Goal: Use online tool/utility: Utilize a website feature to perform a specific function

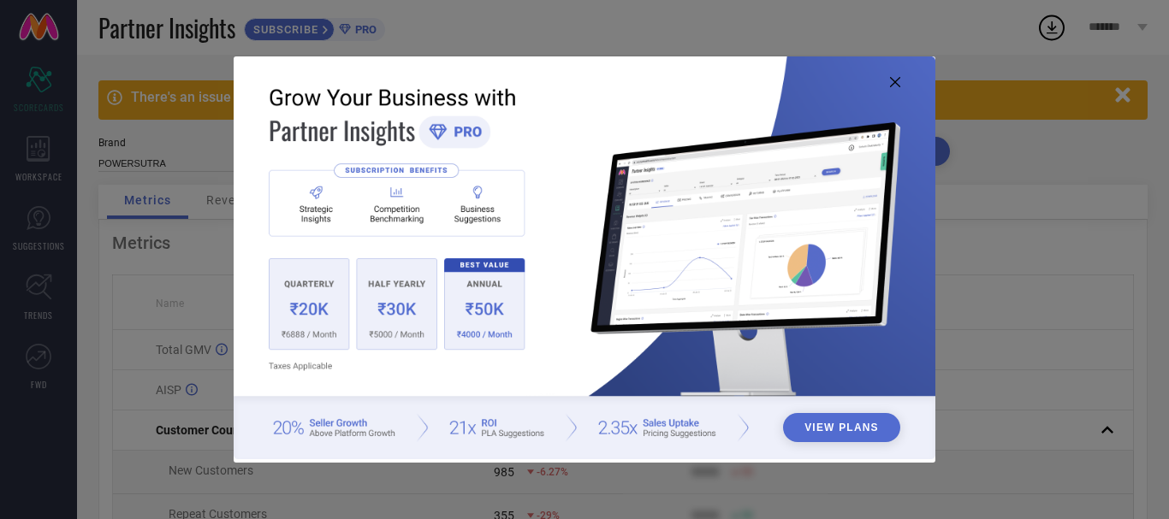
click at [895, 81] on icon at bounding box center [895, 82] width 10 height 10
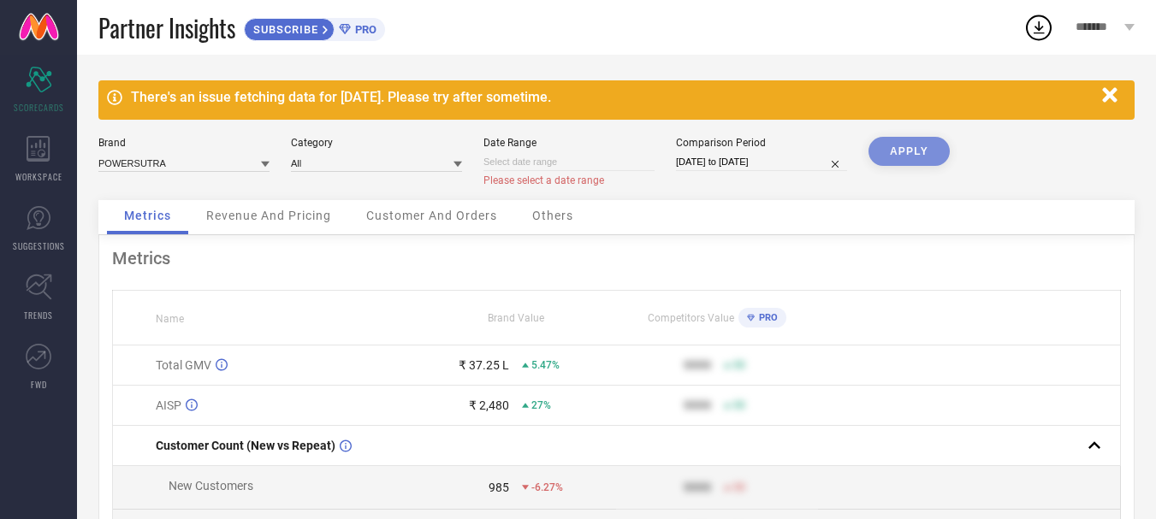
click at [552, 157] on input at bounding box center [569, 162] width 171 height 18
select select "8"
select select "2025"
select select "9"
select select "2025"
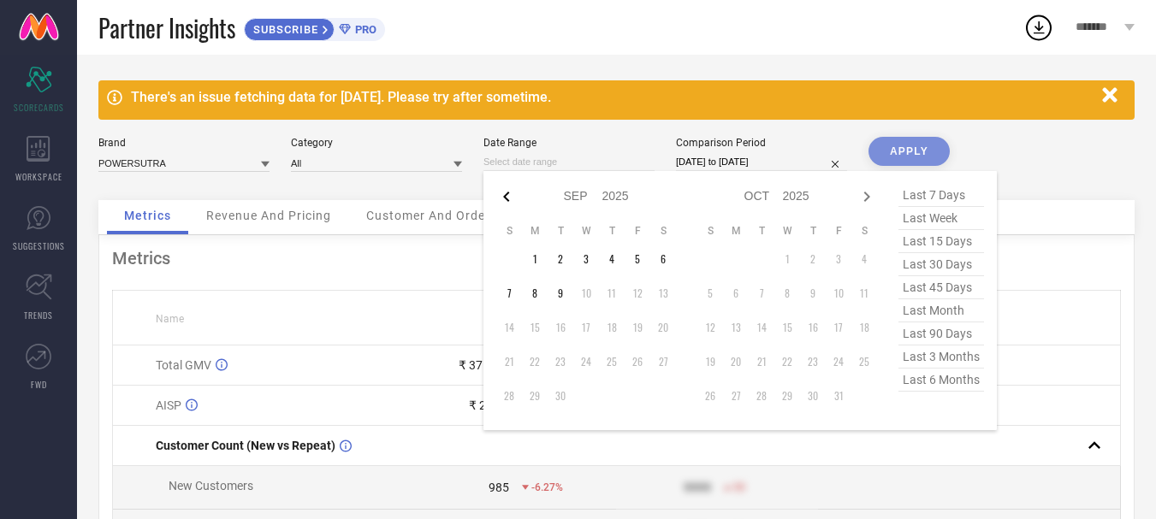
click at [511, 201] on icon at bounding box center [506, 197] width 21 height 21
select select "7"
select select "2025"
select select "8"
select select "2025"
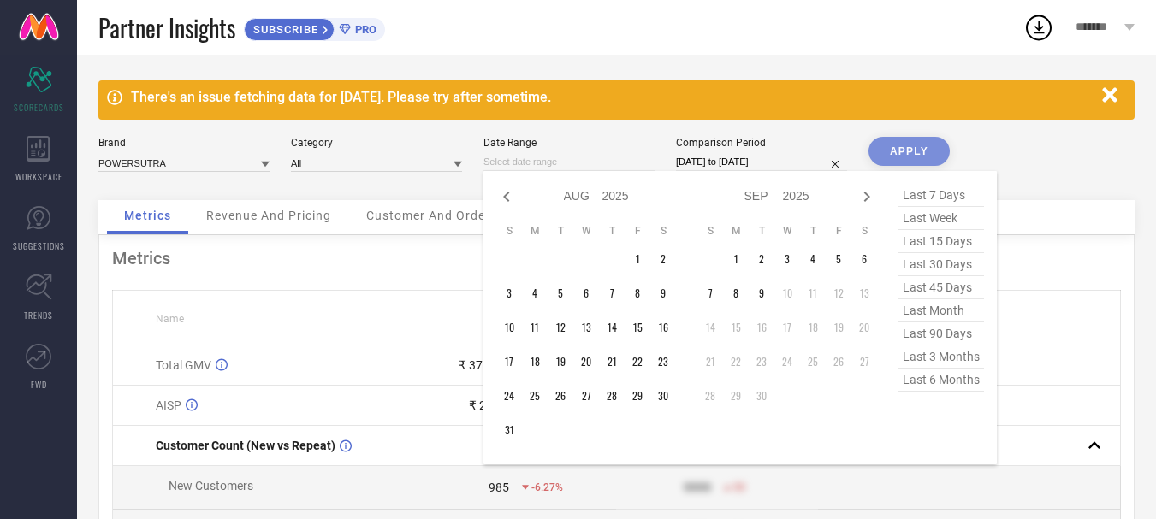
click at [511, 201] on icon at bounding box center [506, 197] width 21 height 21
select select "6"
select select "2025"
select select "7"
select select "2025"
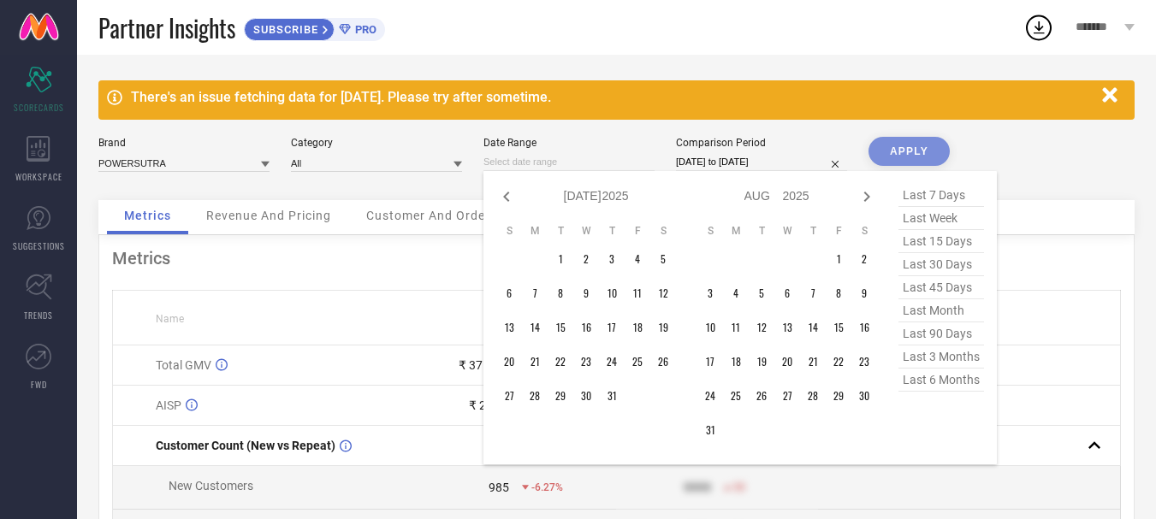
click at [511, 201] on icon at bounding box center [506, 197] width 21 height 21
select select "5"
select select "2025"
select select "6"
select select "2025"
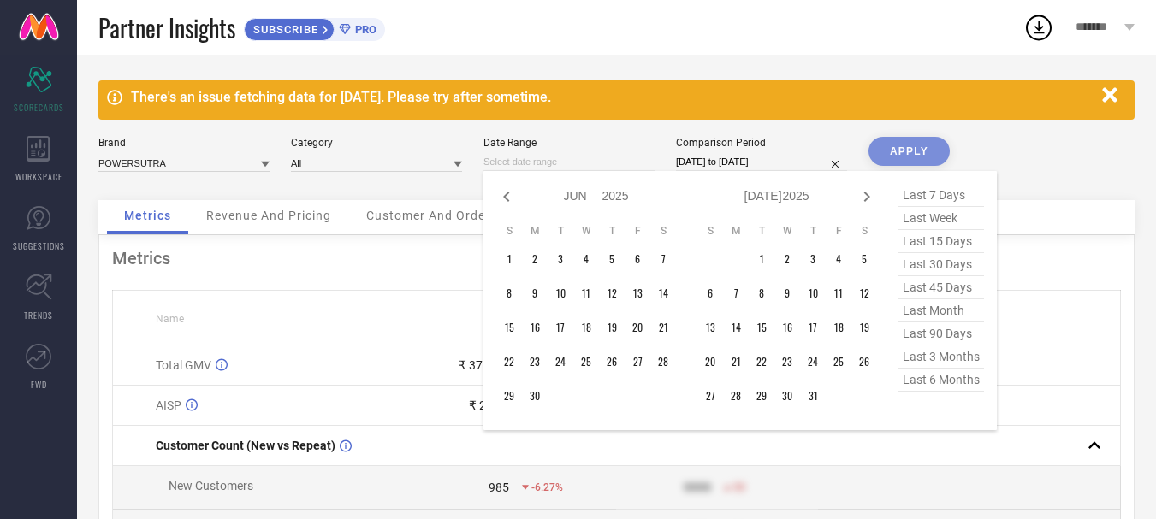
click at [511, 201] on icon at bounding box center [506, 197] width 21 height 21
select select "4"
select select "2025"
select select "5"
select select "2025"
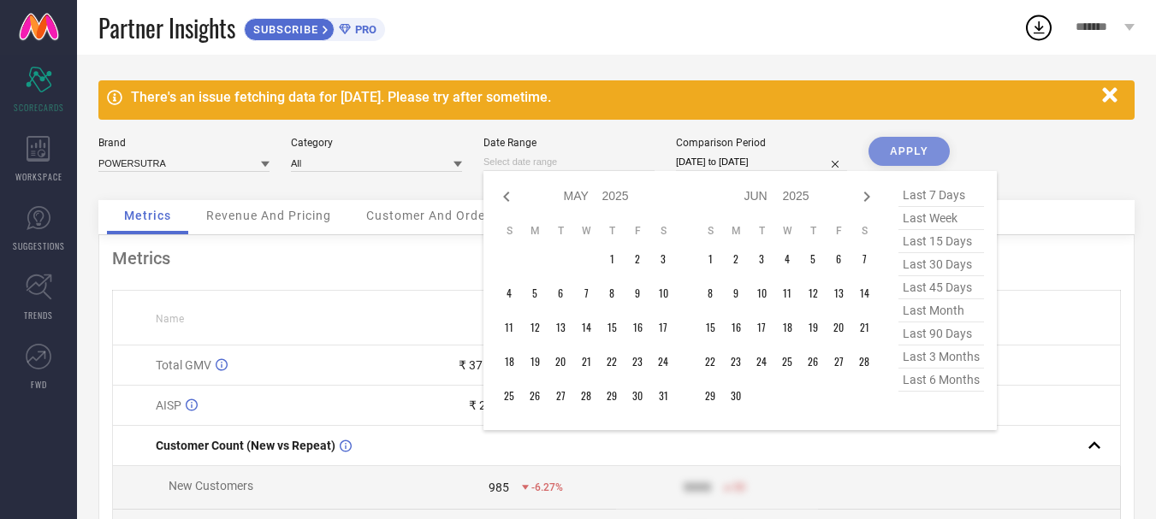
click at [511, 201] on icon at bounding box center [506, 197] width 21 height 21
select select "3"
select select "2025"
select select "4"
select select "2025"
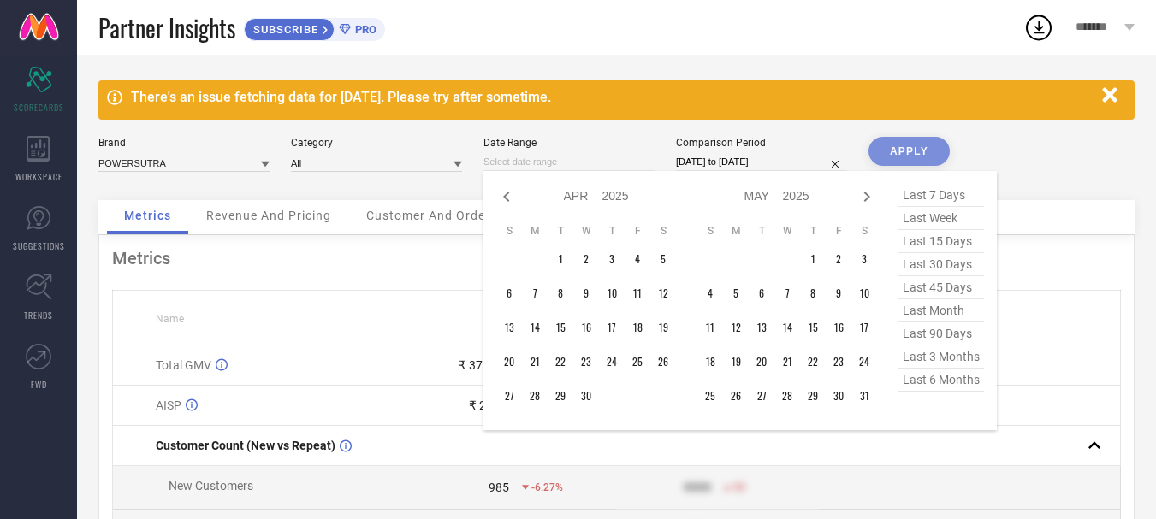
click at [511, 201] on icon at bounding box center [506, 197] width 21 height 21
select select "2"
select select "2025"
select select "3"
select select "2025"
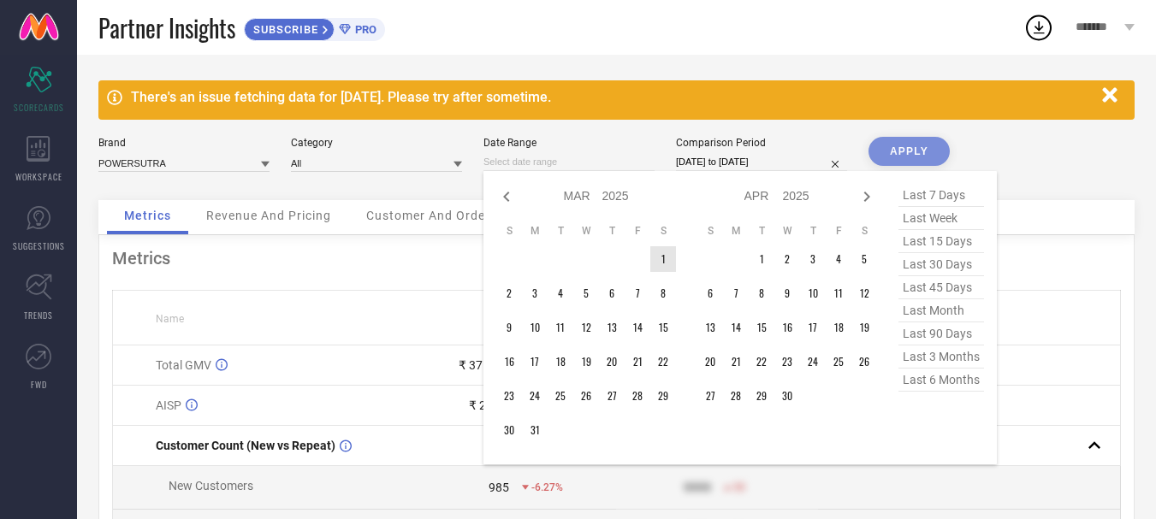
type input "After [DATE]"
click at [665, 265] on td "1" at bounding box center [663, 259] width 26 height 26
click at [867, 194] on icon at bounding box center [867, 197] width 6 height 10
select select "3"
select select "2025"
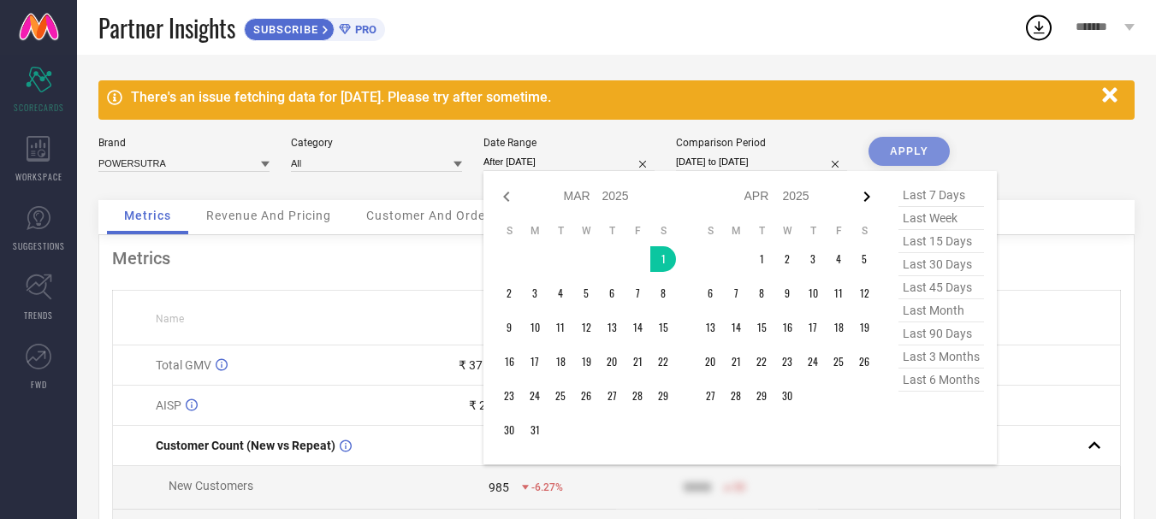
select select "4"
select select "2025"
click at [867, 194] on icon at bounding box center [867, 197] width 6 height 10
select select "4"
select select "2025"
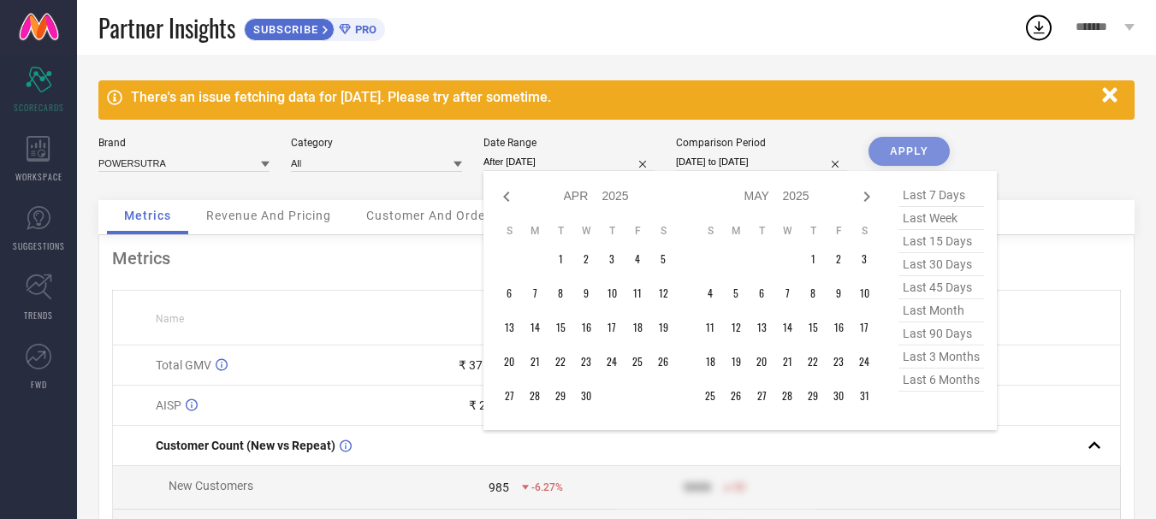
select select "5"
select select "2025"
click at [867, 194] on icon at bounding box center [867, 197] width 6 height 10
select select "5"
select select "2025"
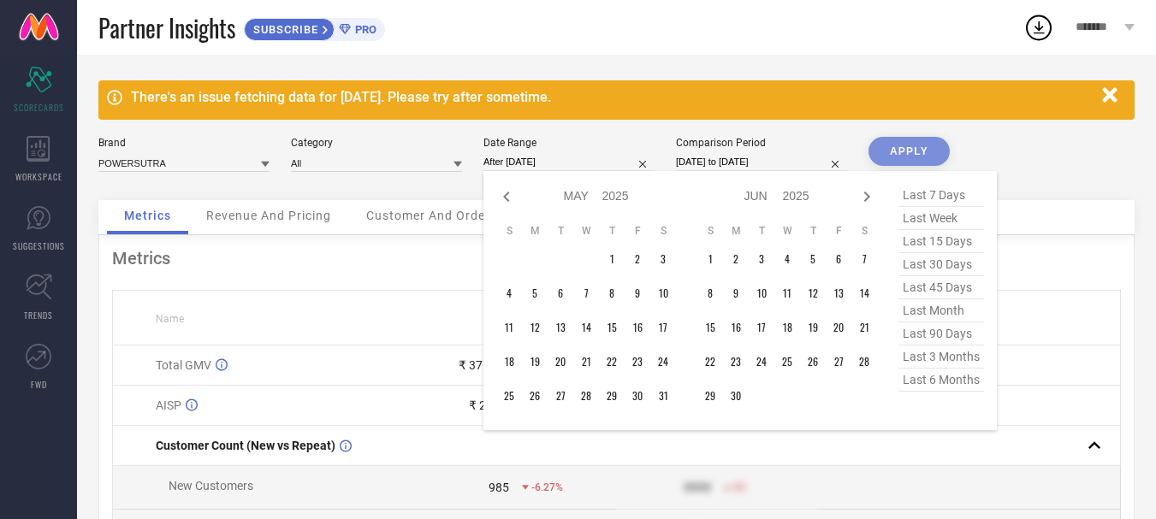
select select "6"
select select "2025"
click at [867, 194] on icon at bounding box center [867, 197] width 6 height 10
select select "6"
select select "2025"
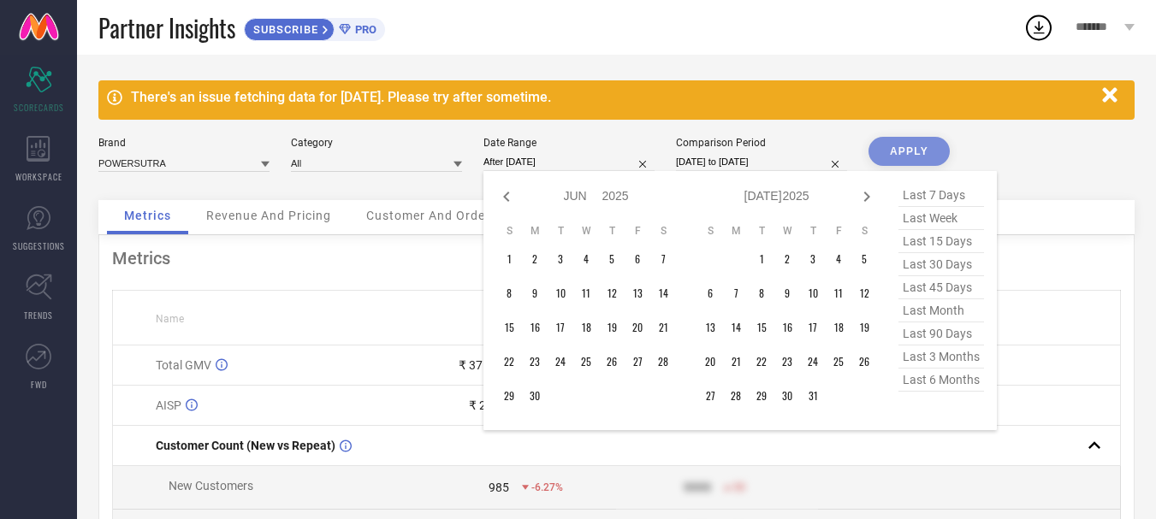
select select "7"
select select "2025"
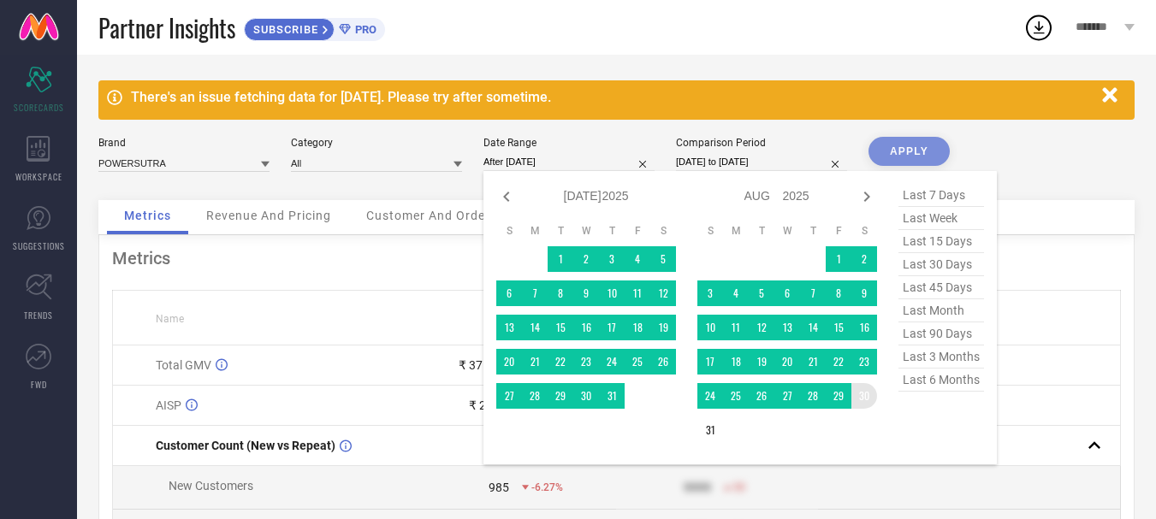
type input "[DATE] to [DATE]"
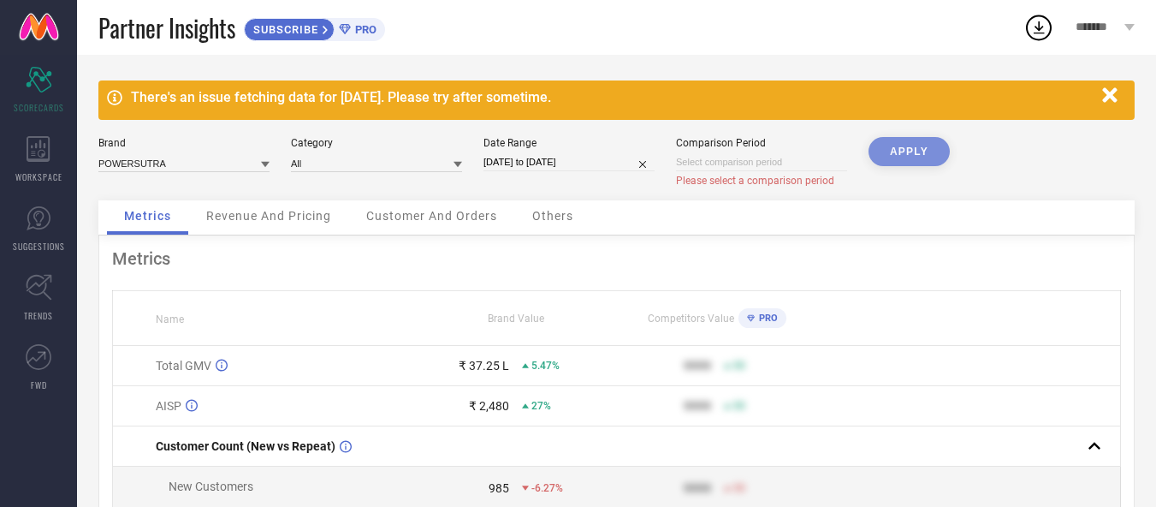
click at [717, 157] on input at bounding box center [761, 162] width 171 height 18
select select "8"
select select "2025"
select select "9"
select select "2025"
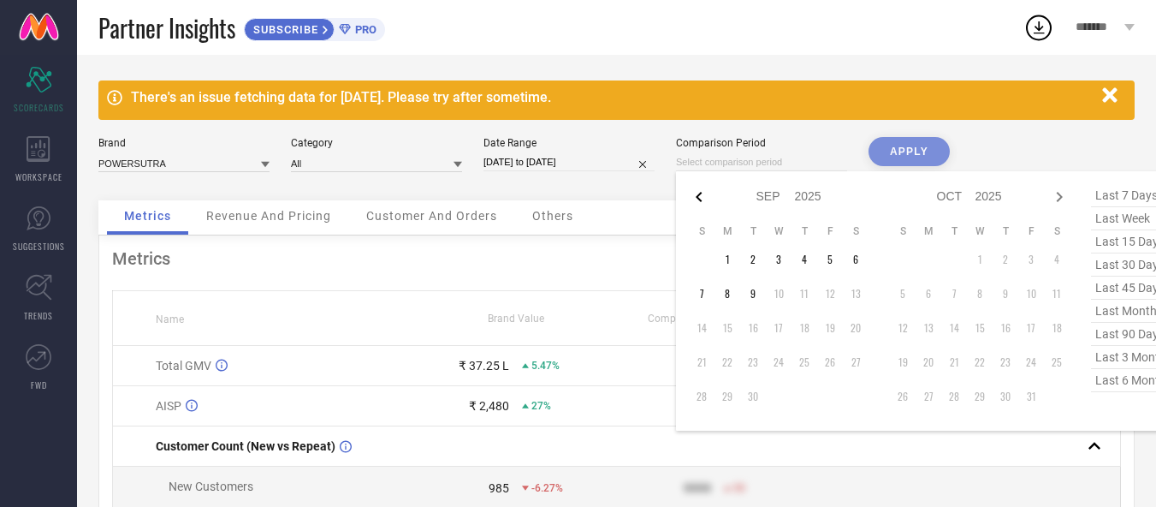
click at [703, 193] on icon at bounding box center [699, 197] width 21 height 21
select select "7"
select select "2025"
select select "8"
select select "2025"
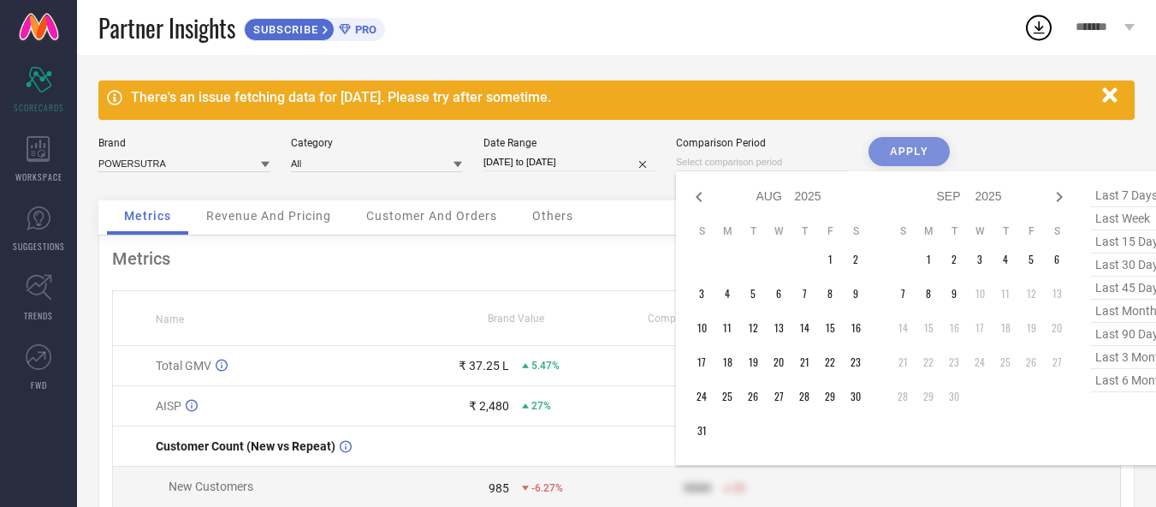
click at [703, 193] on icon at bounding box center [699, 197] width 21 height 21
select select "6"
select select "2025"
select select "7"
select select "2025"
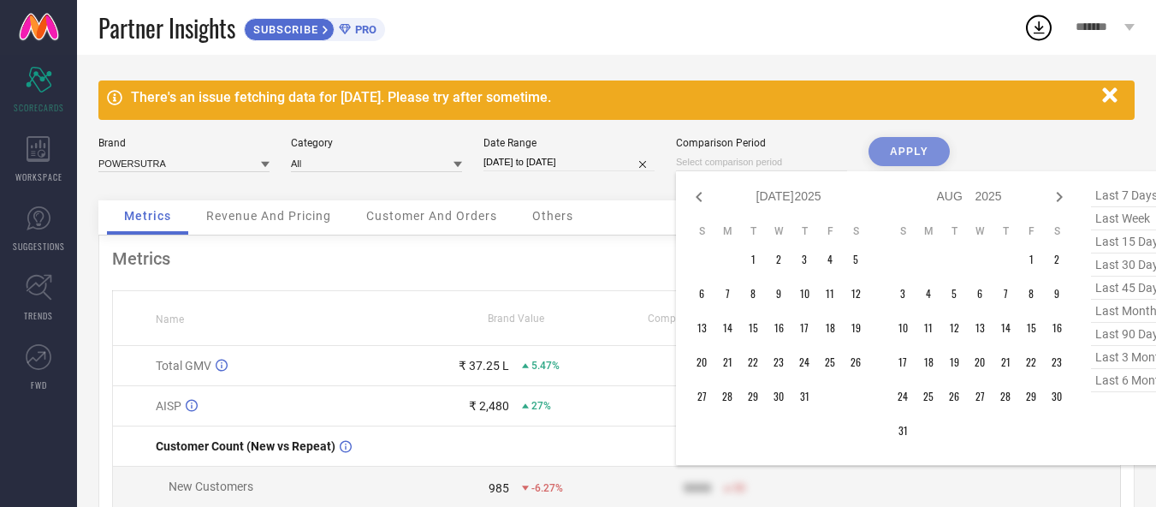
click at [703, 193] on icon at bounding box center [699, 197] width 21 height 21
select select "4"
select select "2025"
select select "5"
select select "2025"
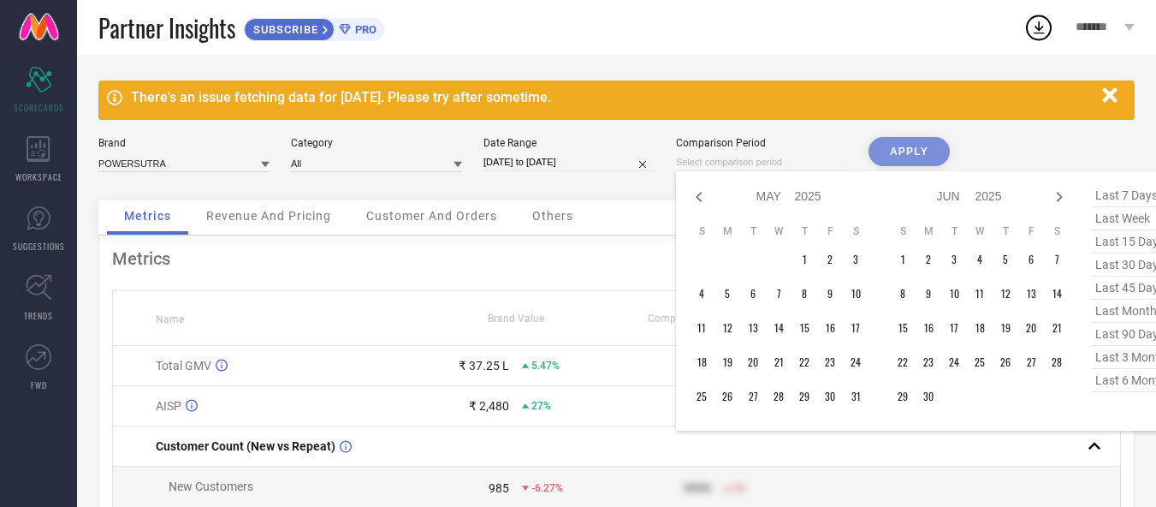
click at [703, 193] on icon at bounding box center [699, 197] width 21 height 21
select select "3"
select select "2025"
select select "4"
select select "2025"
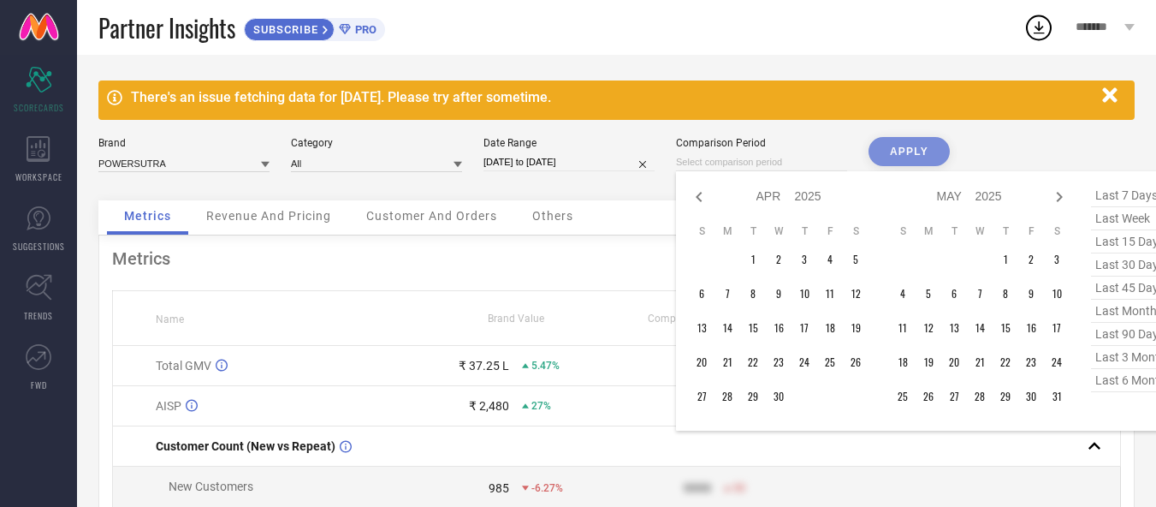
click at [703, 193] on icon at bounding box center [699, 197] width 21 height 21
select select "2"
select select "2025"
select select "3"
select select "2025"
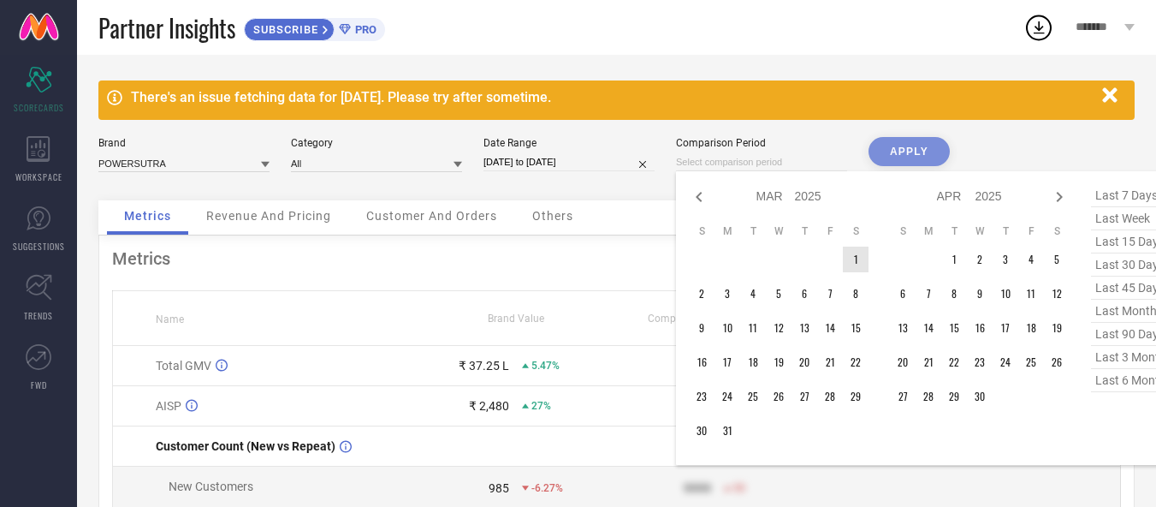
type input "After [DATE]"
click at [856, 263] on td "1" at bounding box center [856, 259] width 26 height 26
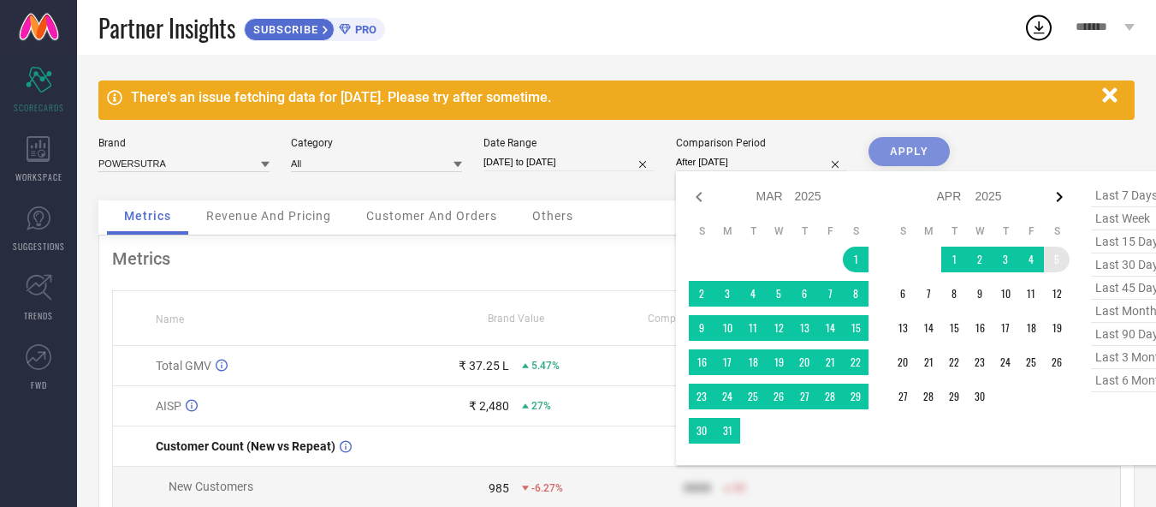
click at [1059, 198] on icon at bounding box center [1060, 197] width 6 height 10
select select "3"
select select "2025"
select select "4"
select select "2025"
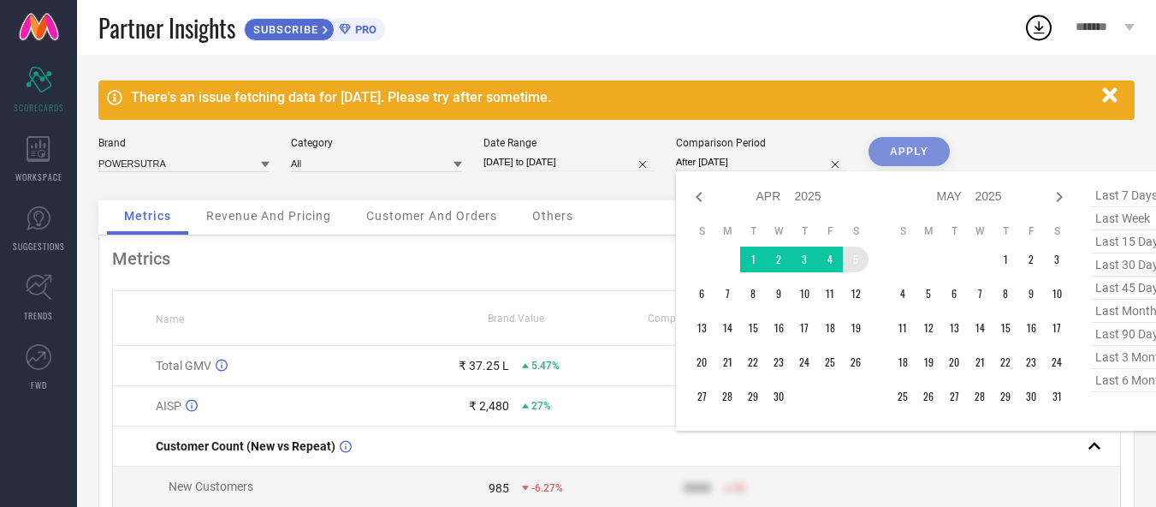
click at [1059, 198] on icon at bounding box center [1060, 197] width 6 height 10
select select "4"
select select "2025"
select select "5"
select select "2025"
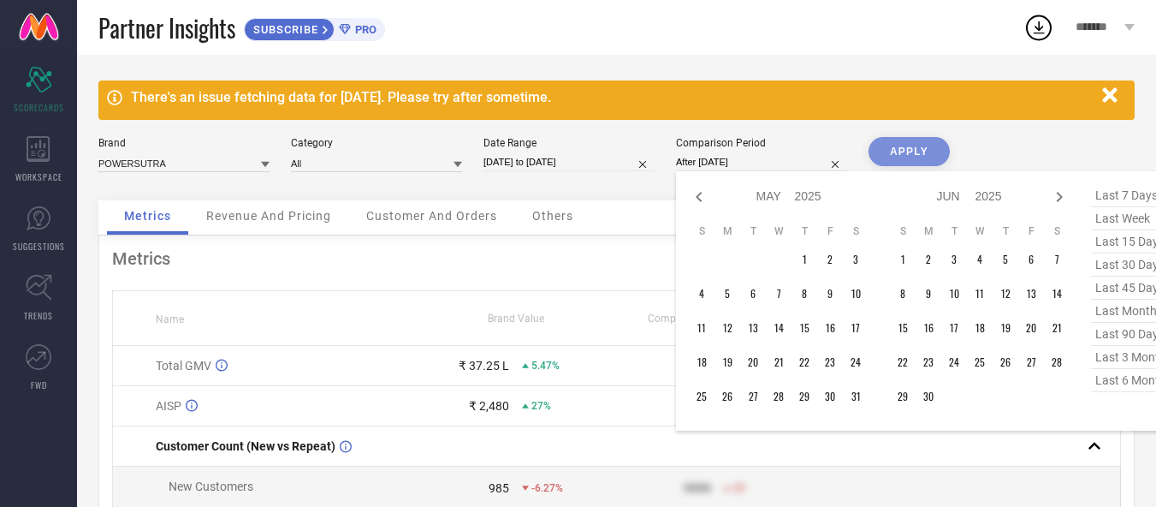
click at [1059, 198] on icon at bounding box center [1060, 197] width 6 height 10
select select "5"
select select "2025"
select select "6"
select select "2025"
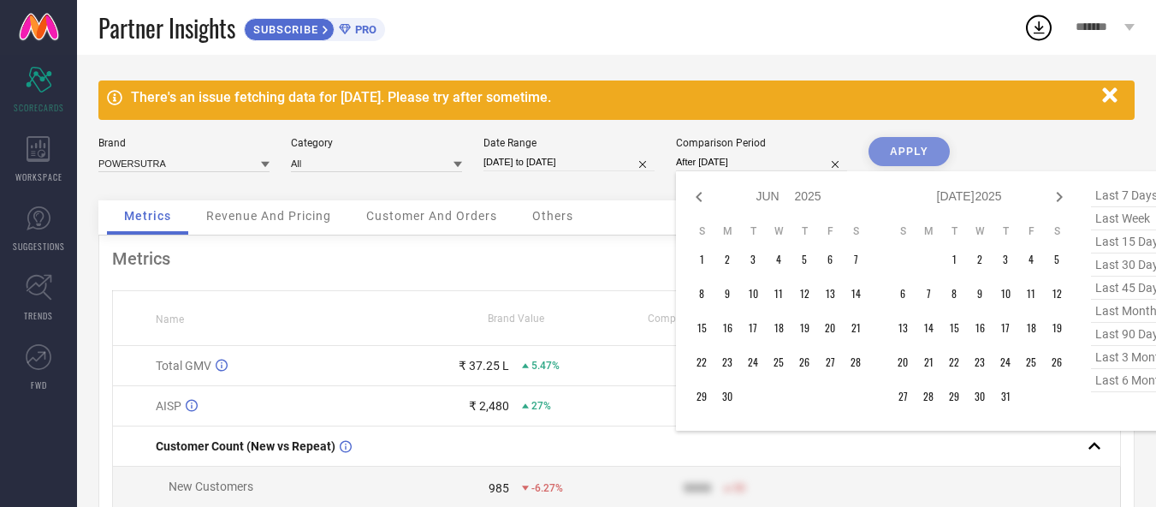
click at [1059, 198] on icon at bounding box center [1060, 197] width 6 height 10
select select "6"
select select "2025"
select select "7"
select select "2025"
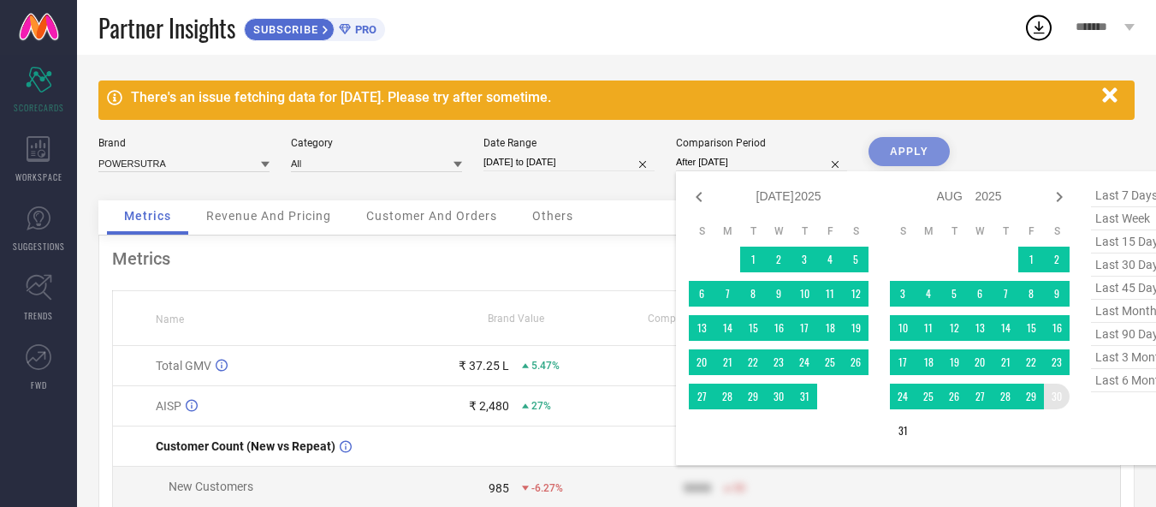
type input "[DATE] to [DATE]"
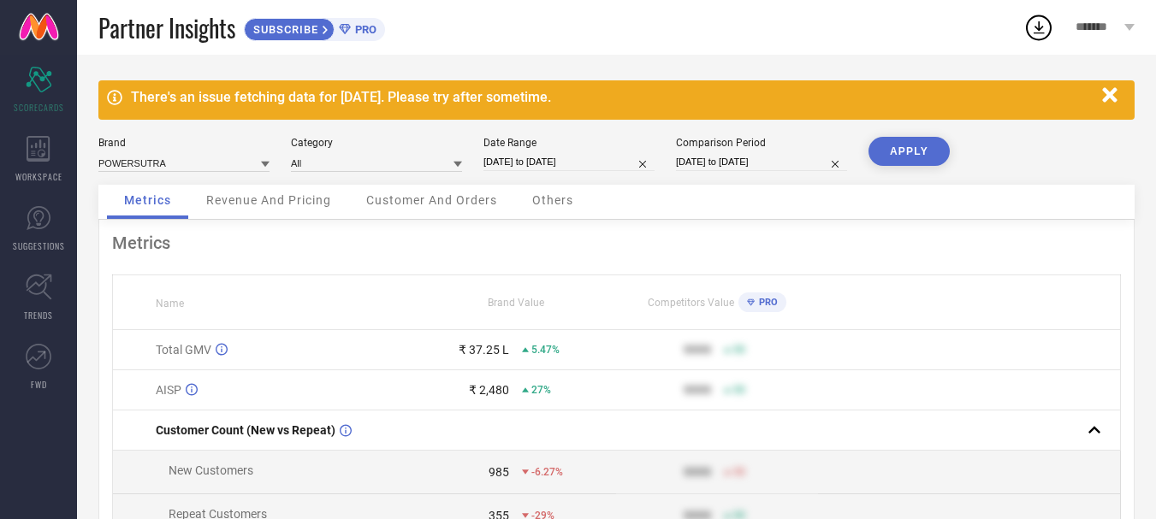
click at [904, 148] on button "APPLY" at bounding box center [909, 151] width 81 height 29
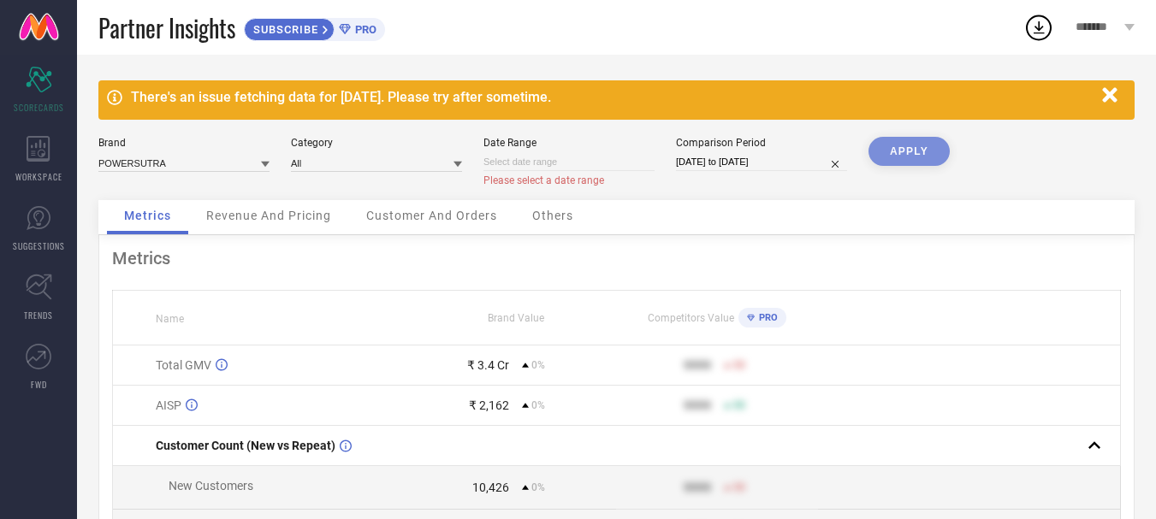
select select "8"
select select "2025"
select select "9"
select select "2025"
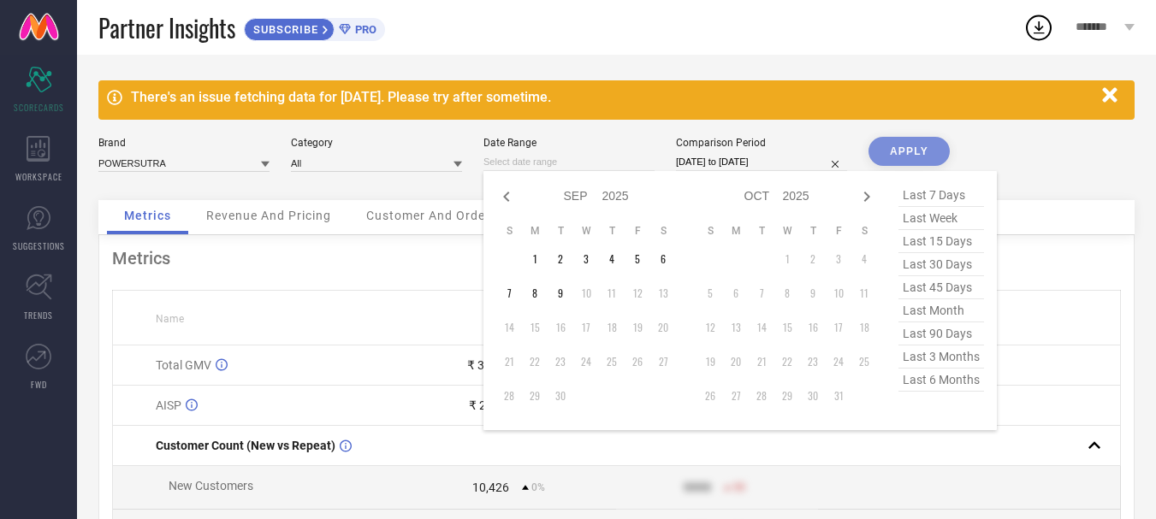
click at [563, 163] on input at bounding box center [569, 162] width 171 height 18
click at [509, 202] on icon at bounding box center [506, 197] width 21 height 21
select select "7"
select select "2025"
select select "8"
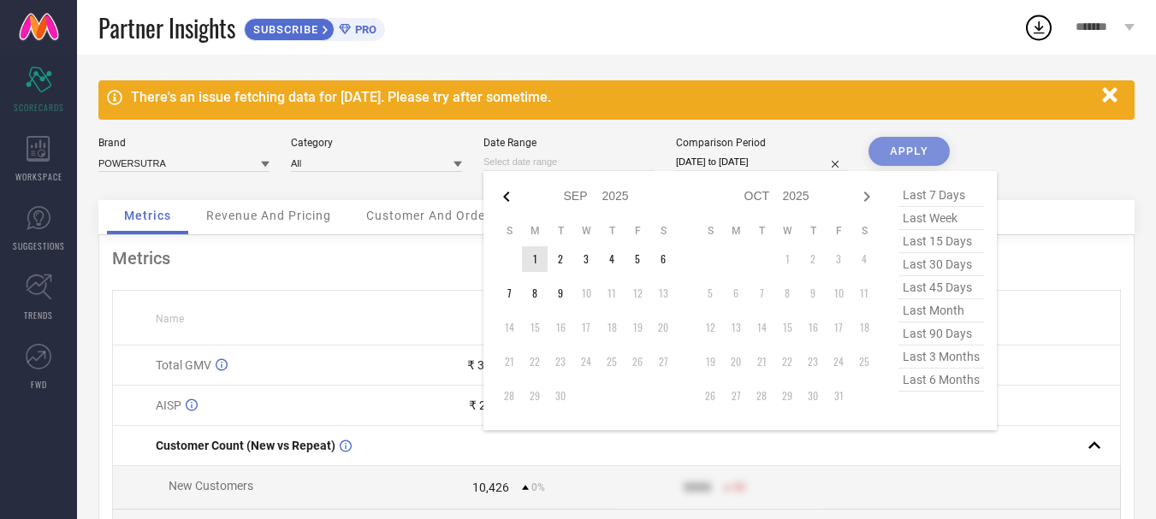
select select "2025"
click at [509, 202] on icon at bounding box center [506, 197] width 21 height 21
select select "6"
select select "2025"
select select "7"
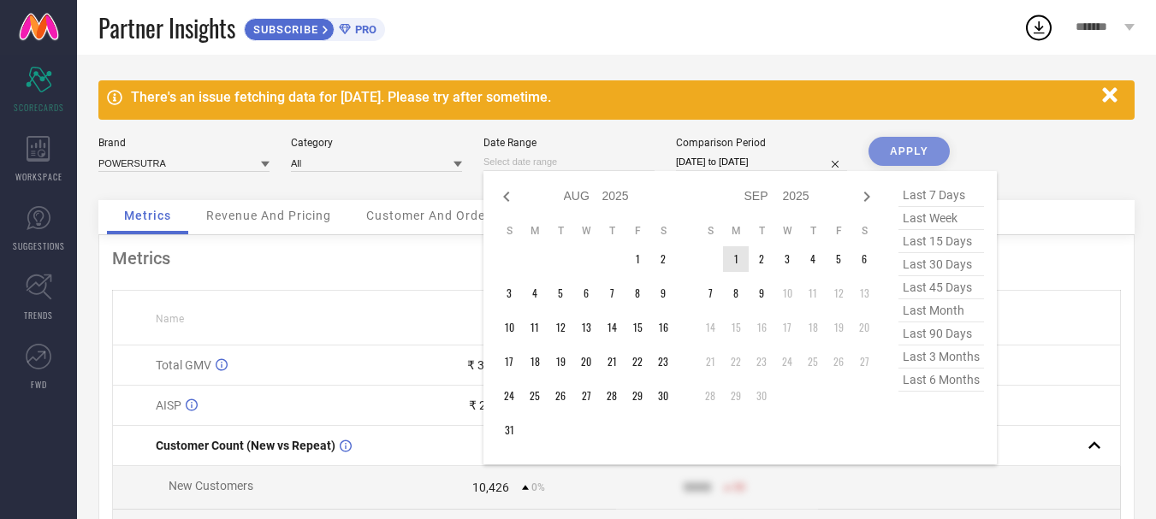
select select "2025"
click at [509, 202] on icon at bounding box center [506, 197] width 21 height 21
select select "5"
select select "2025"
select select "6"
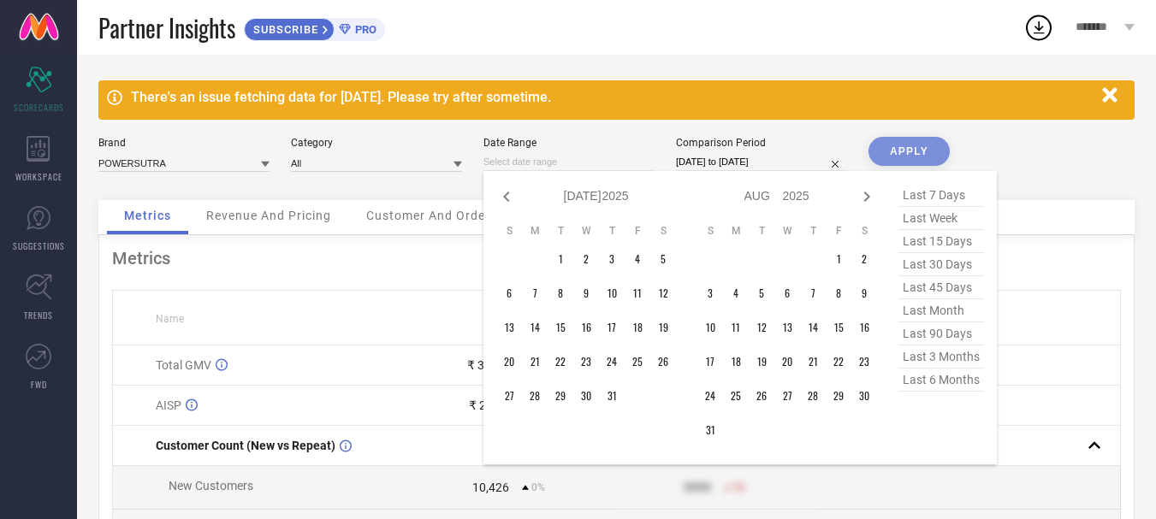
select select "2025"
click at [509, 202] on icon at bounding box center [506, 197] width 21 height 21
select select "4"
select select "2025"
select select "5"
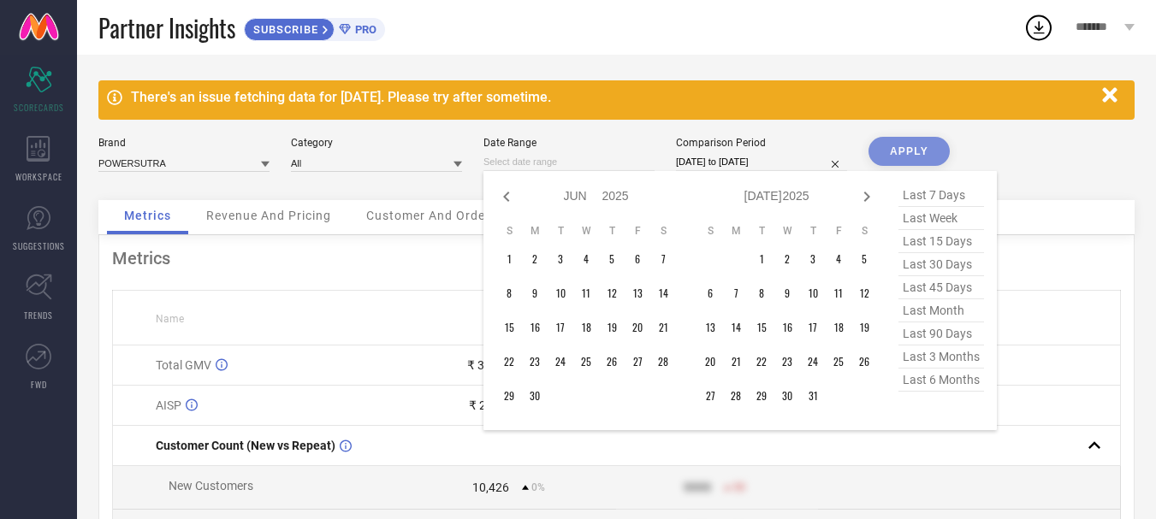
select select "2025"
click at [509, 202] on icon at bounding box center [506, 197] width 21 height 21
select select "3"
select select "2025"
select select "4"
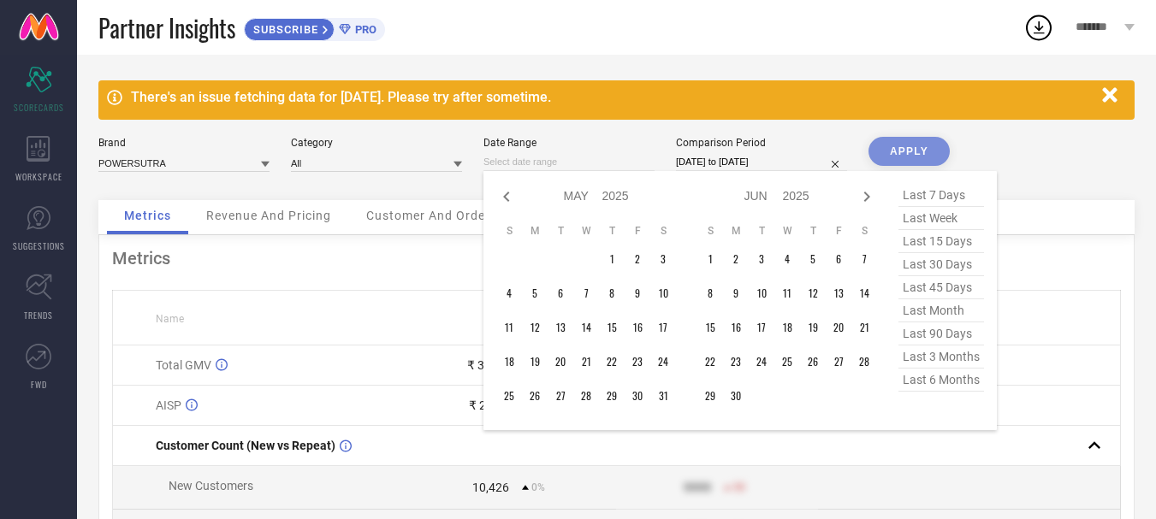
select select "2025"
click at [509, 202] on icon at bounding box center [506, 197] width 21 height 21
select select "2"
select select "2025"
select select "3"
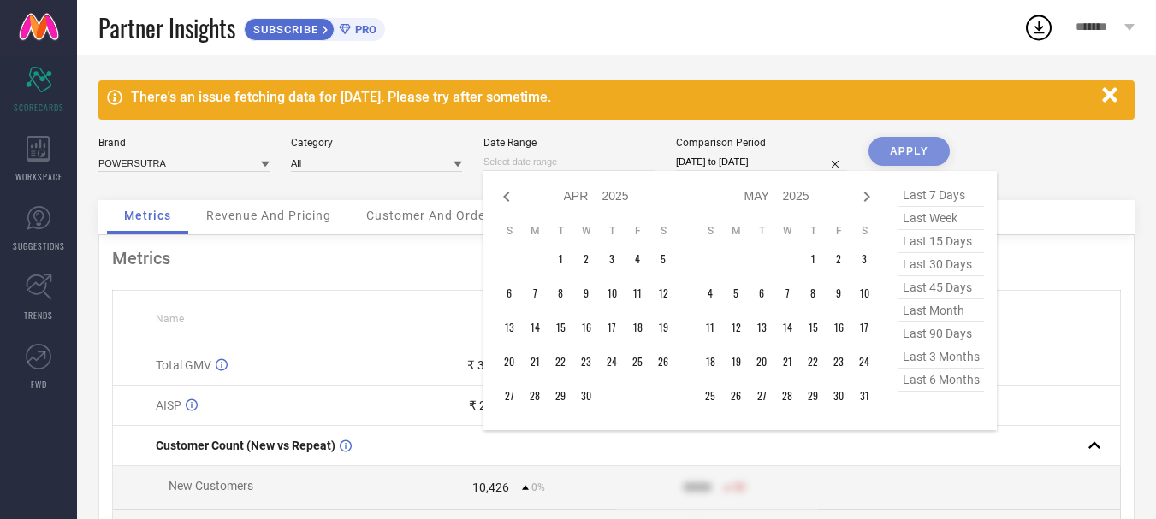
select select "2025"
click at [661, 258] on td "1" at bounding box center [663, 259] width 26 height 26
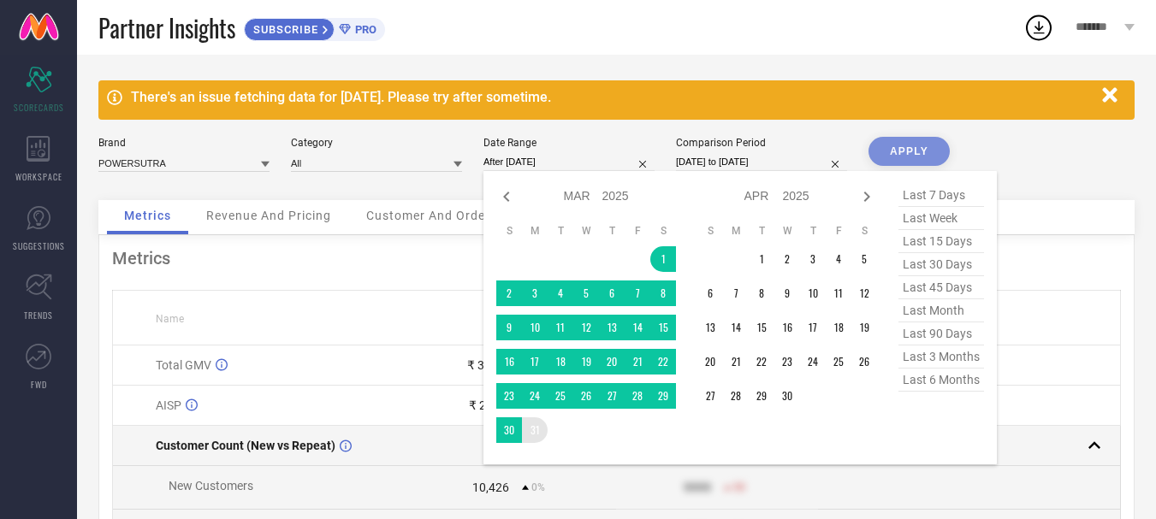
type input "[DATE] to [DATE]"
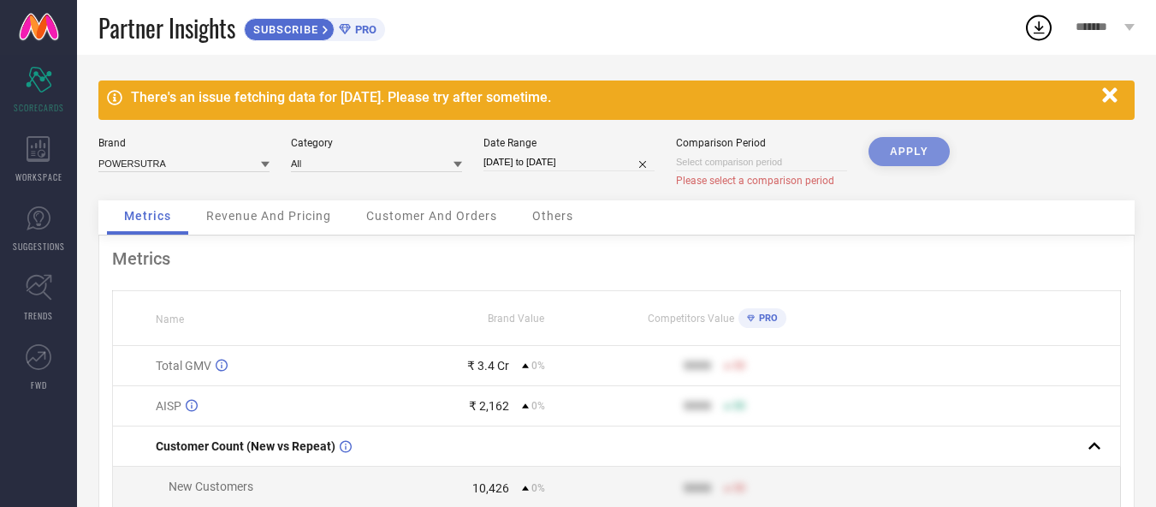
select select "8"
select select "2025"
select select "9"
select select "2025"
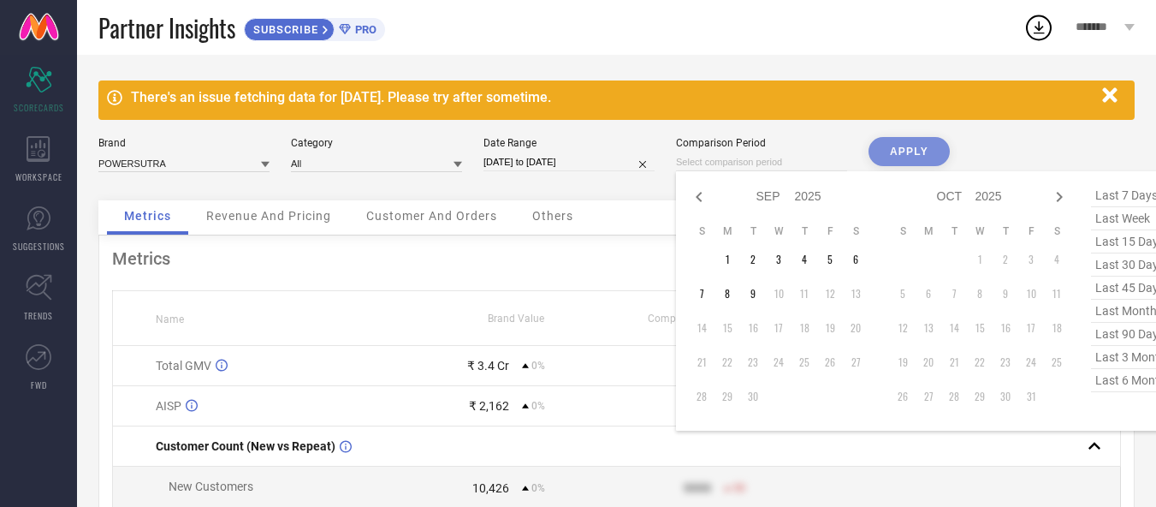
click at [718, 165] on input at bounding box center [761, 162] width 171 height 18
click at [704, 199] on icon at bounding box center [699, 197] width 21 height 21
select select "6"
select select "2025"
select select "7"
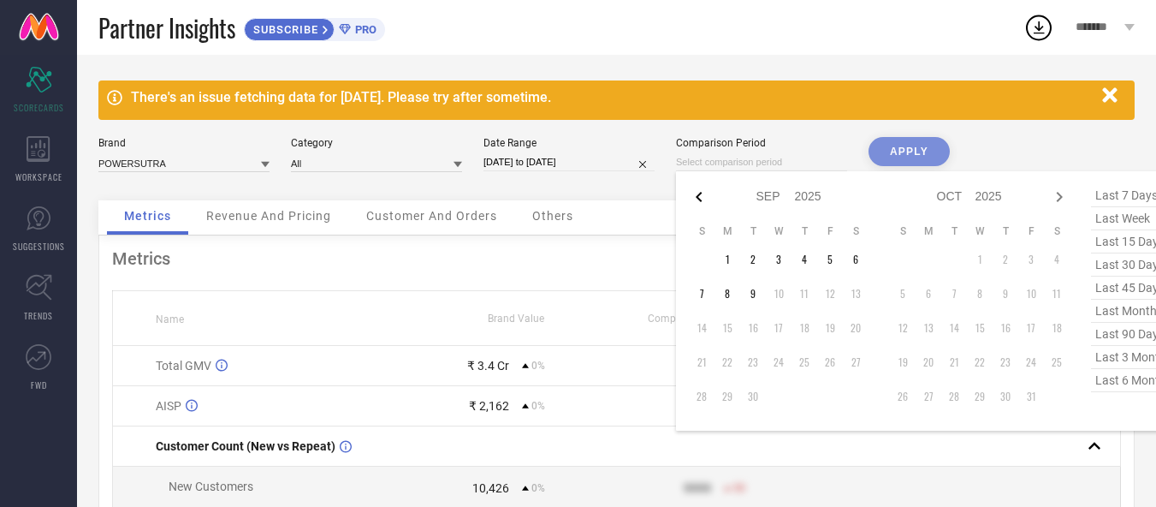
select select "2025"
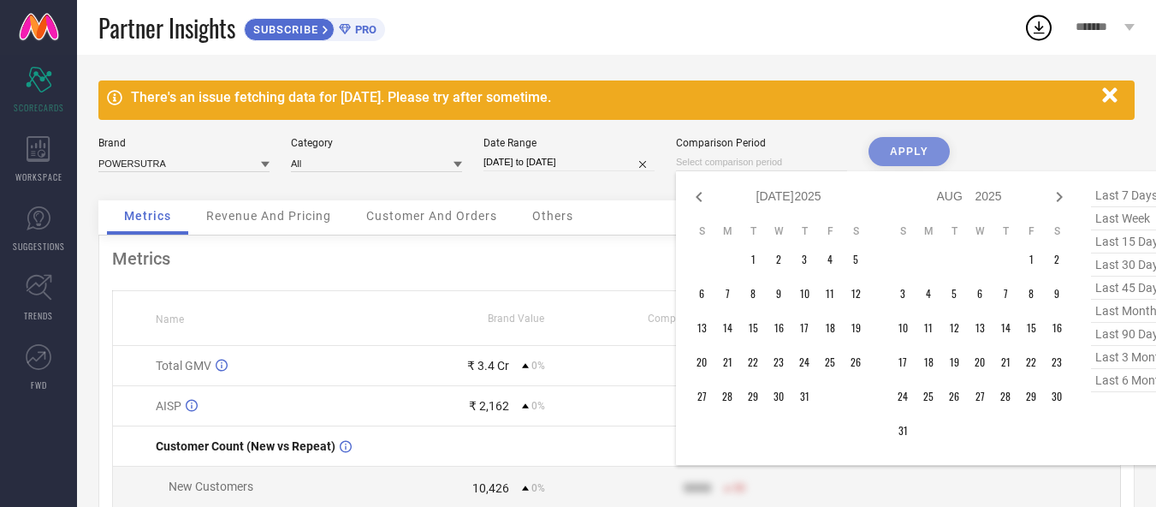
click at [704, 199] on icon at bounding box center [699, 197] width 21 height 21
select select "5"
select select "2025"
select select "6"
select select "2025"
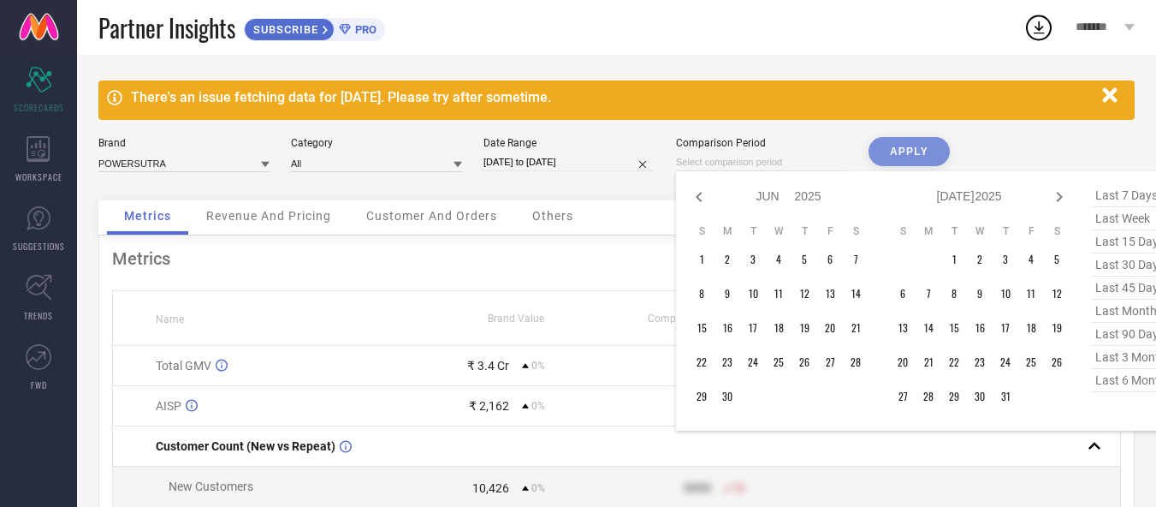
click at [704, 199] on icon at bounding box center [699, 197] width 21 height 21
select select "4"
select select "2025"
select select "5"
select select "2025"
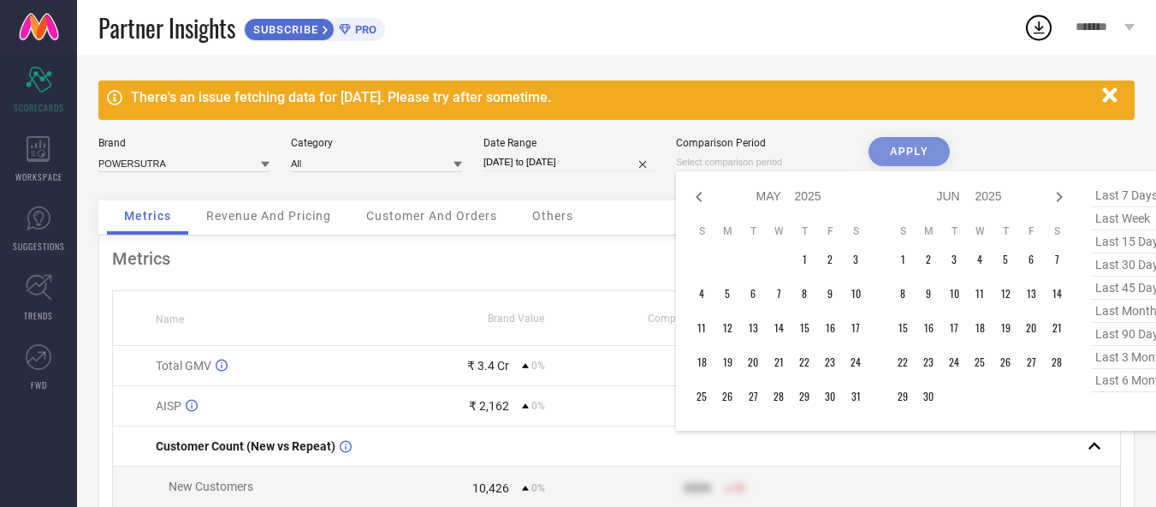
click at [704, 199] on icon at bounding box center [699, 197] width 21 height 21
select select "3"
select select "2025"
select select "4"
select select "2025"
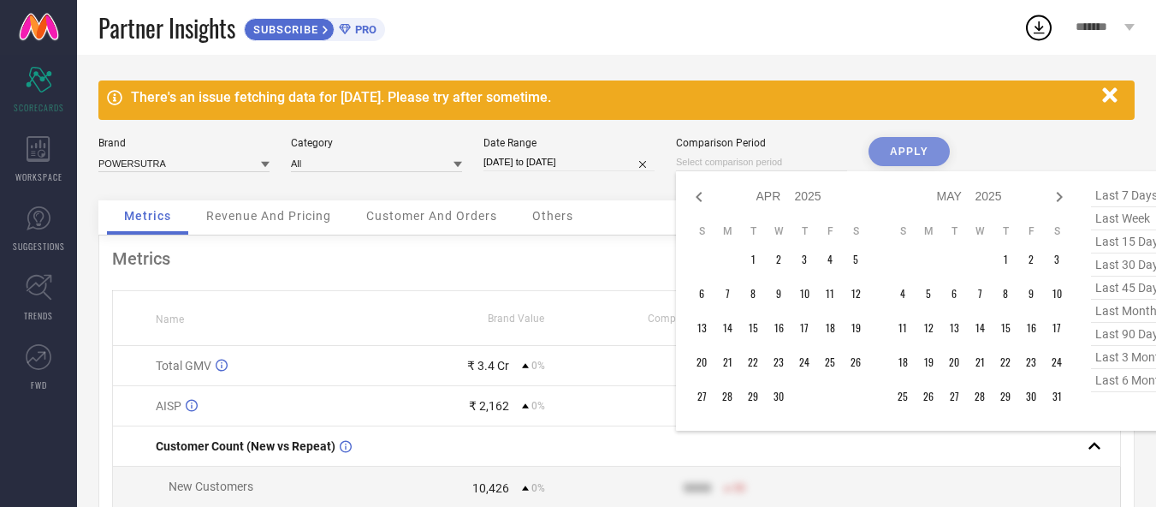
click at [704, 199] on icon at bounding box center [699, 197] width 21 height 21
